Goal: Information Seeking & Learning: Learn about a topic

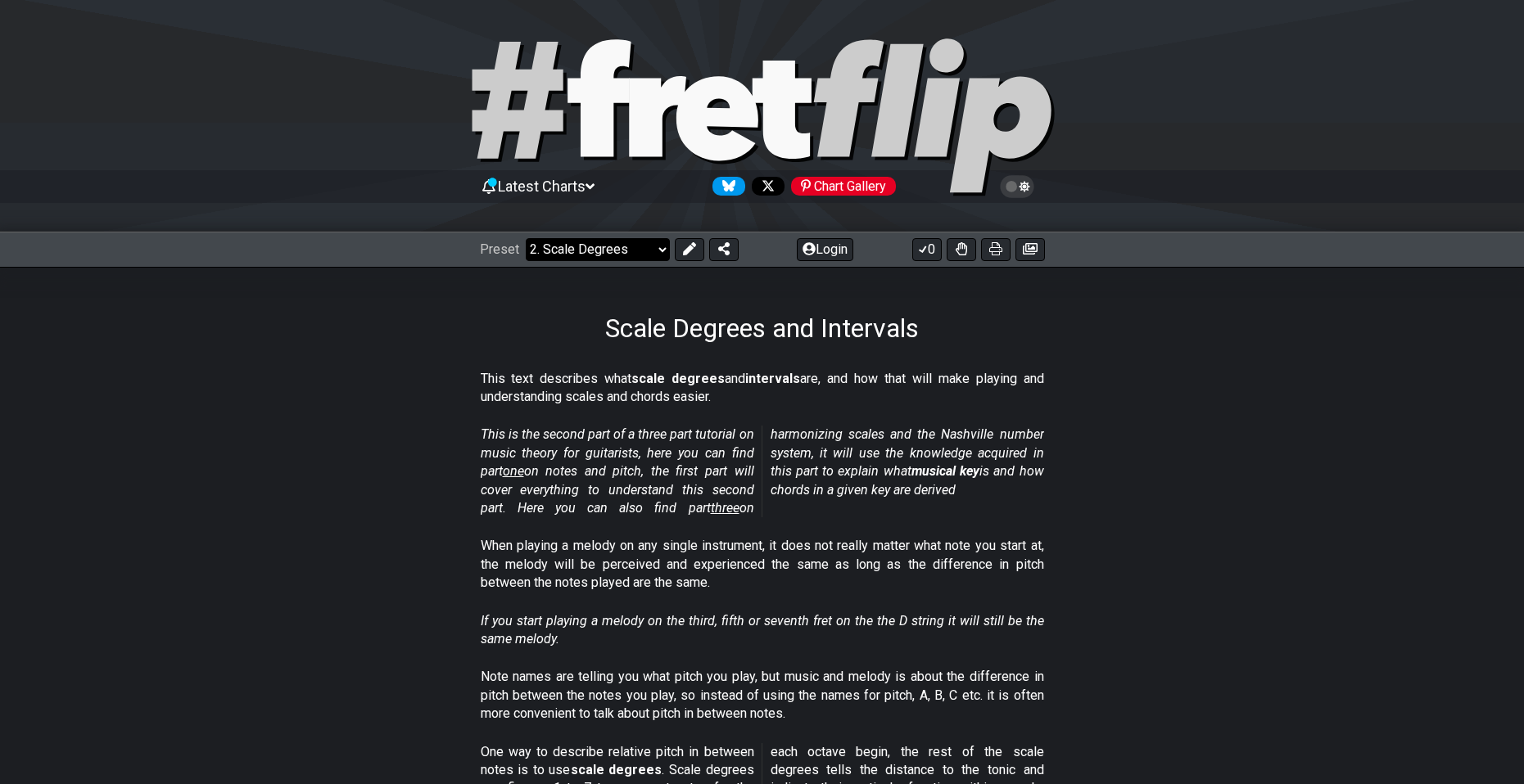
click at [618, 248] on select "Welcome to #fretflip! Initial Preset Custom Preset Minor Pentatonic Major Penta…" at bounding box center [598, 250] width 144 height 23
click at [526, 239] on select "Welcome to #fretflip! Initial Preset Custom Preset Minor Pentatonic Major Penta…" at bounding box center [598, 250] width 144 height 23
select select "/welcome"
select select "C"
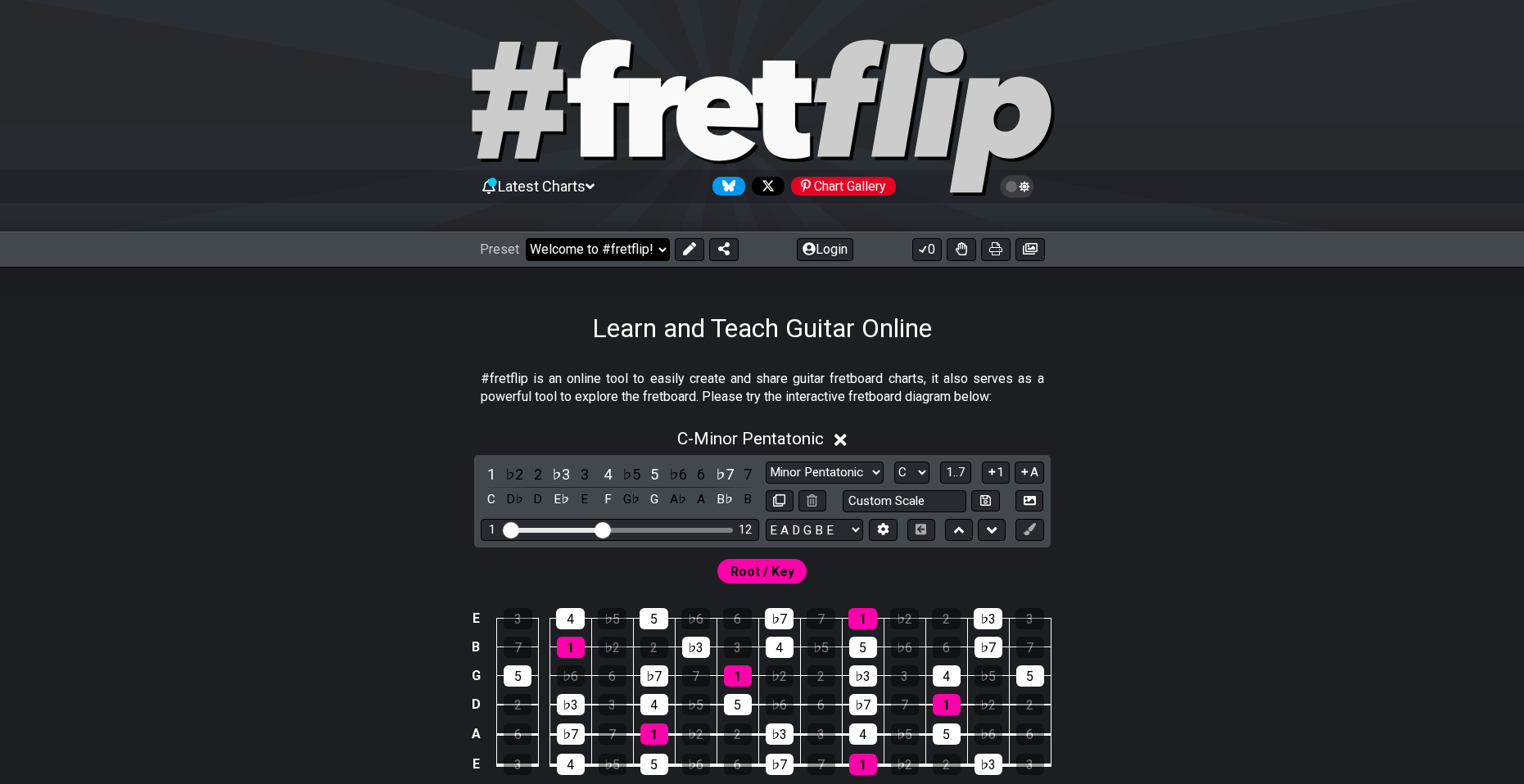
click at [602, 243] on select "Welcome to #fretflip! Initial Preset Custom Preset Minor Pentatonic Major Penta…" at bounding box center [598, 250] width 144 height 23
click at [526, 239] on select "Welcome to #fretflip! Initial Preset Custom Preset Minor Pentatonic Major Penta…" at bounding box center [598, 250] width 144 height 23
select select "/minor-pentatonic"
select select "C"
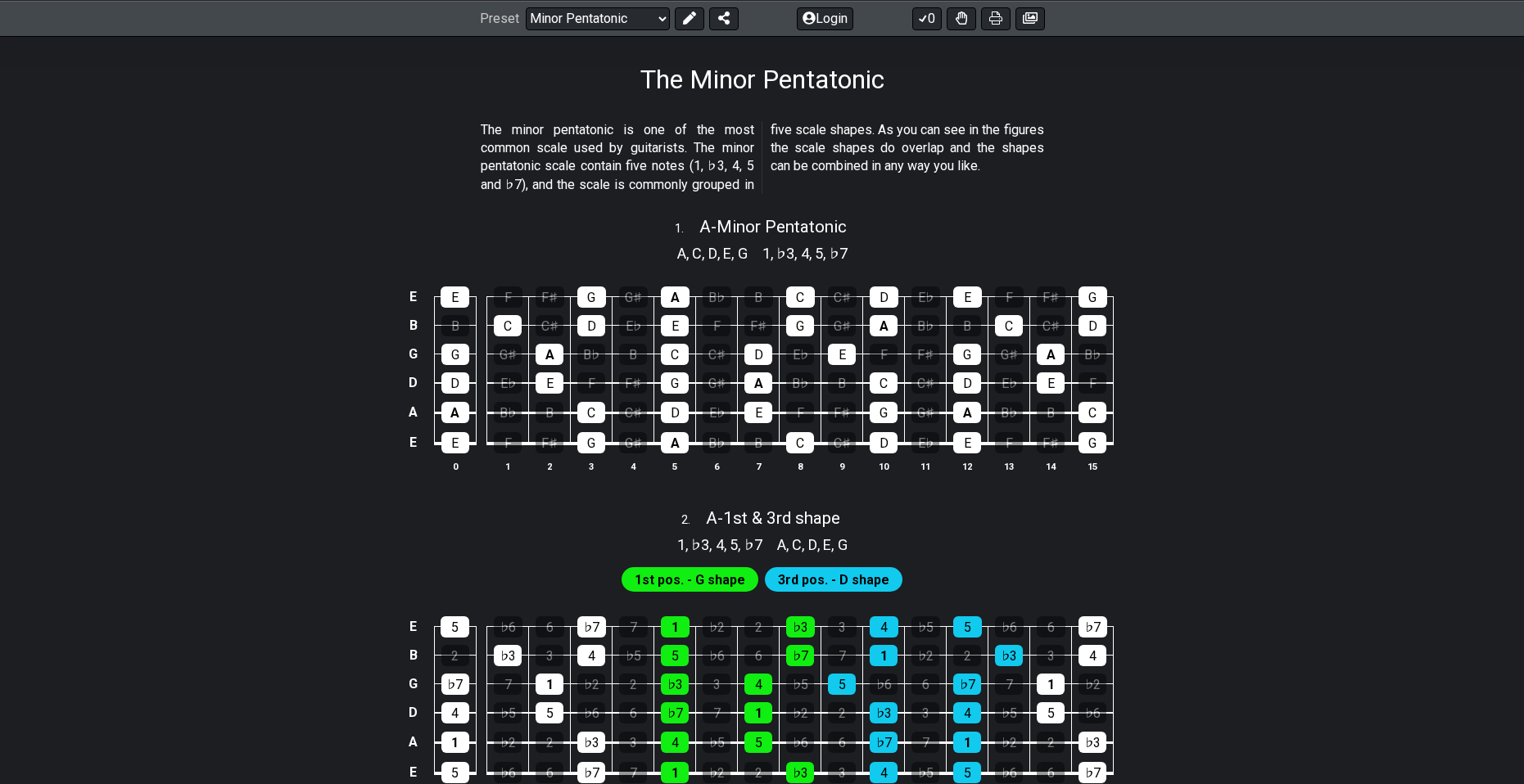
scroll to position [409, 0]
